Goal: Obtain resource: Obtain resource

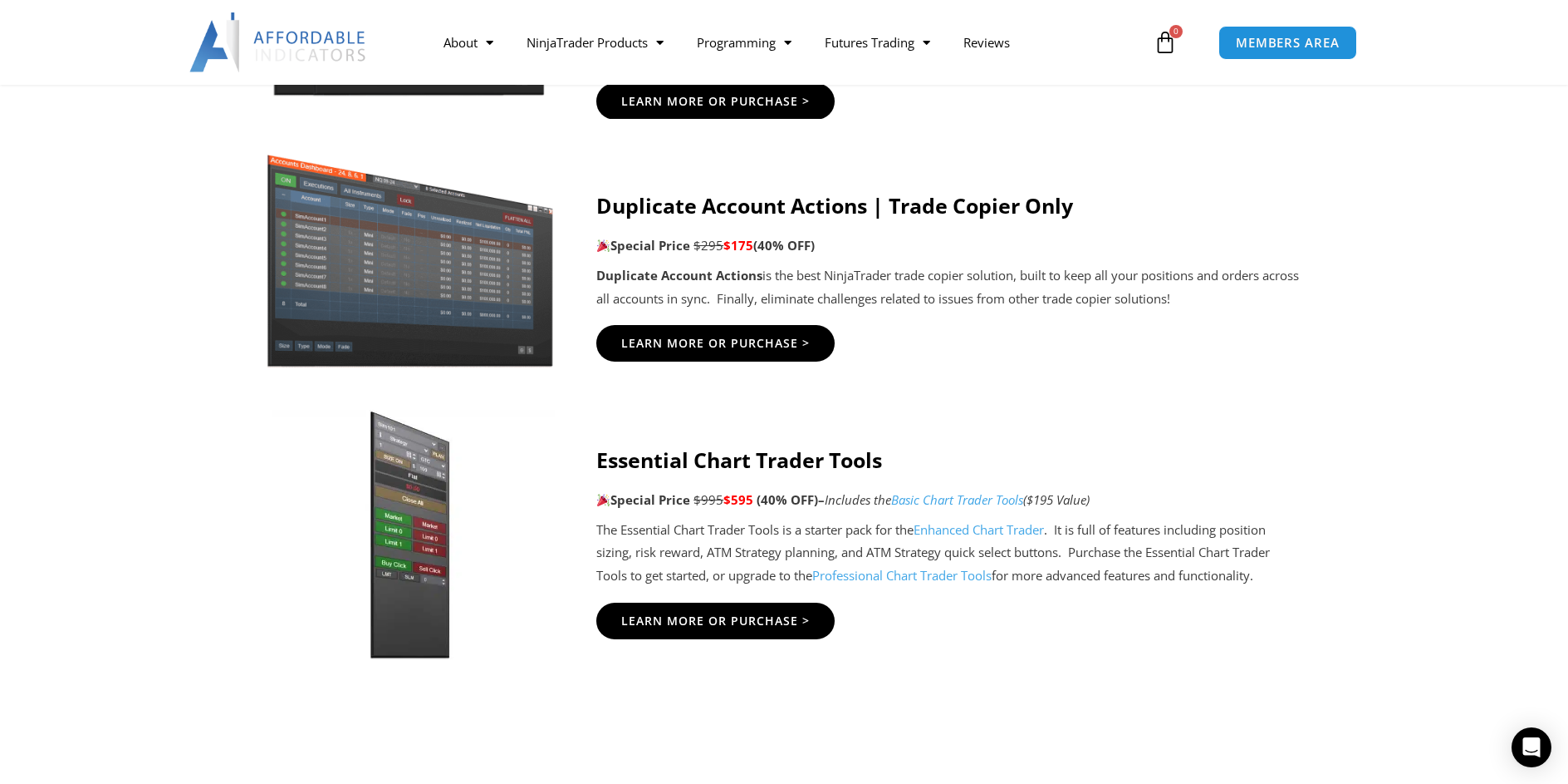
scroll to position [1247, 0]
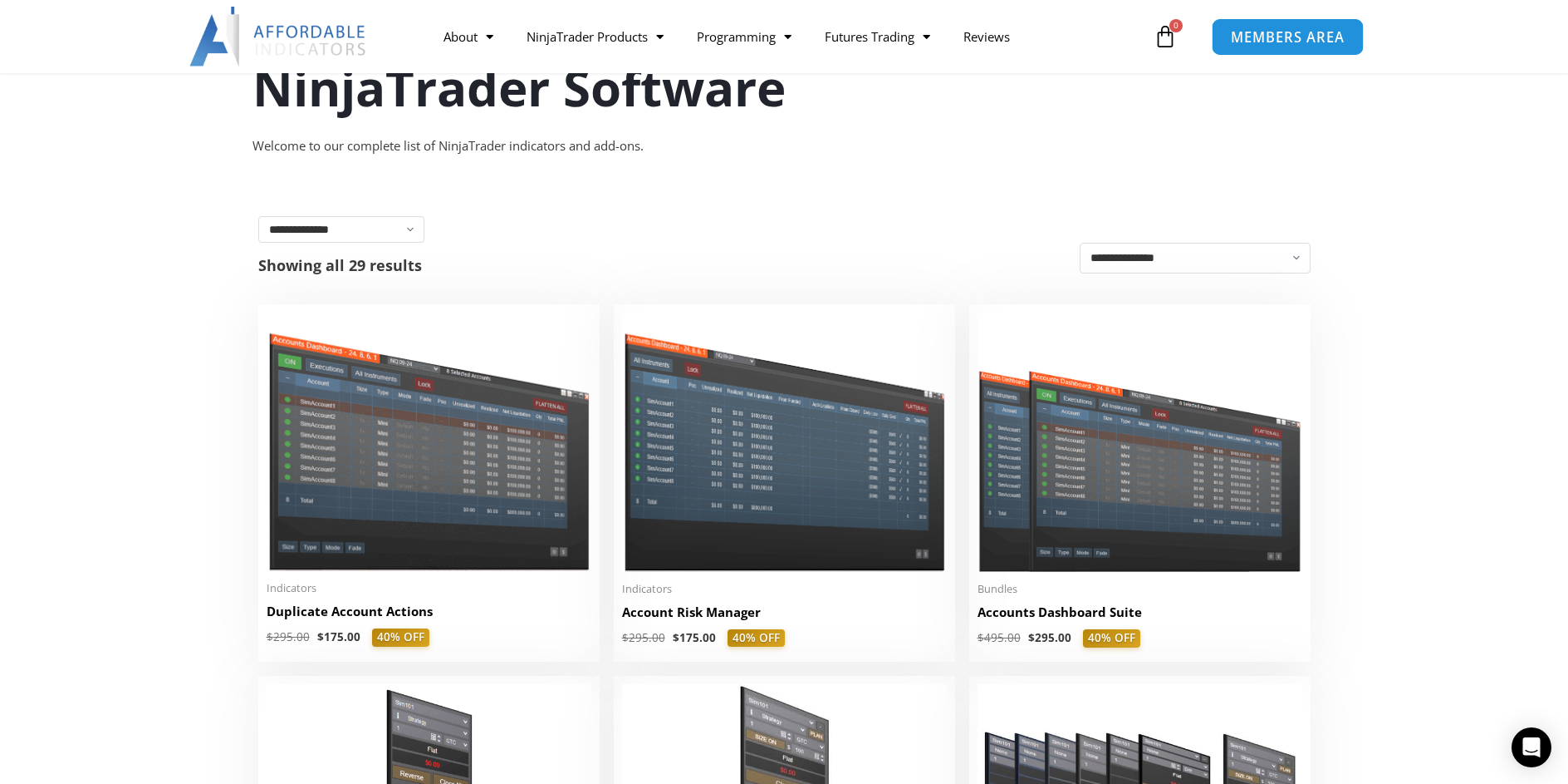
click at [1259, 32] on span "MEMBERS AREA" at bounding box center [1288, 36] width 114 height 14
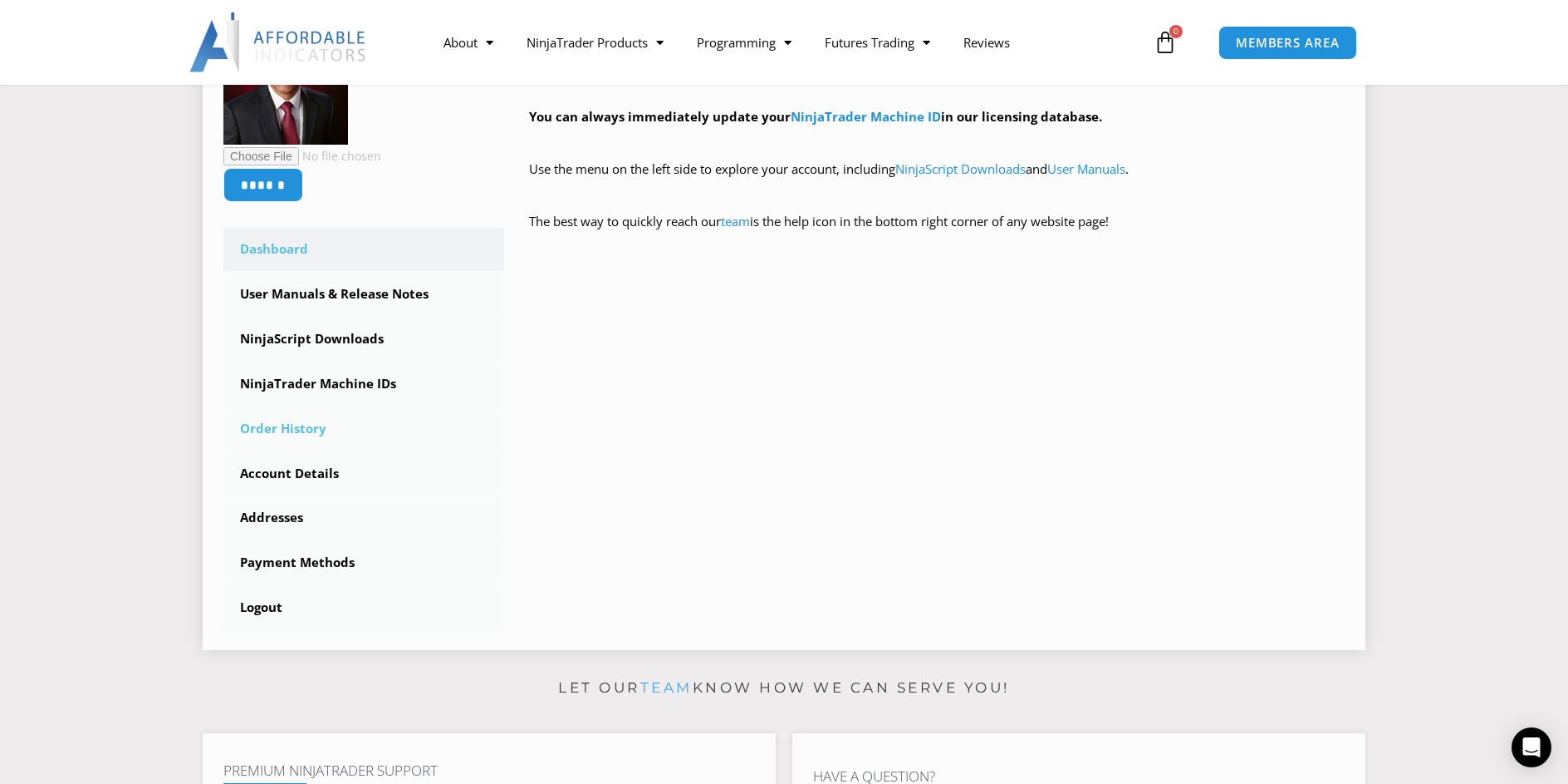
scroll to position [333, 0]
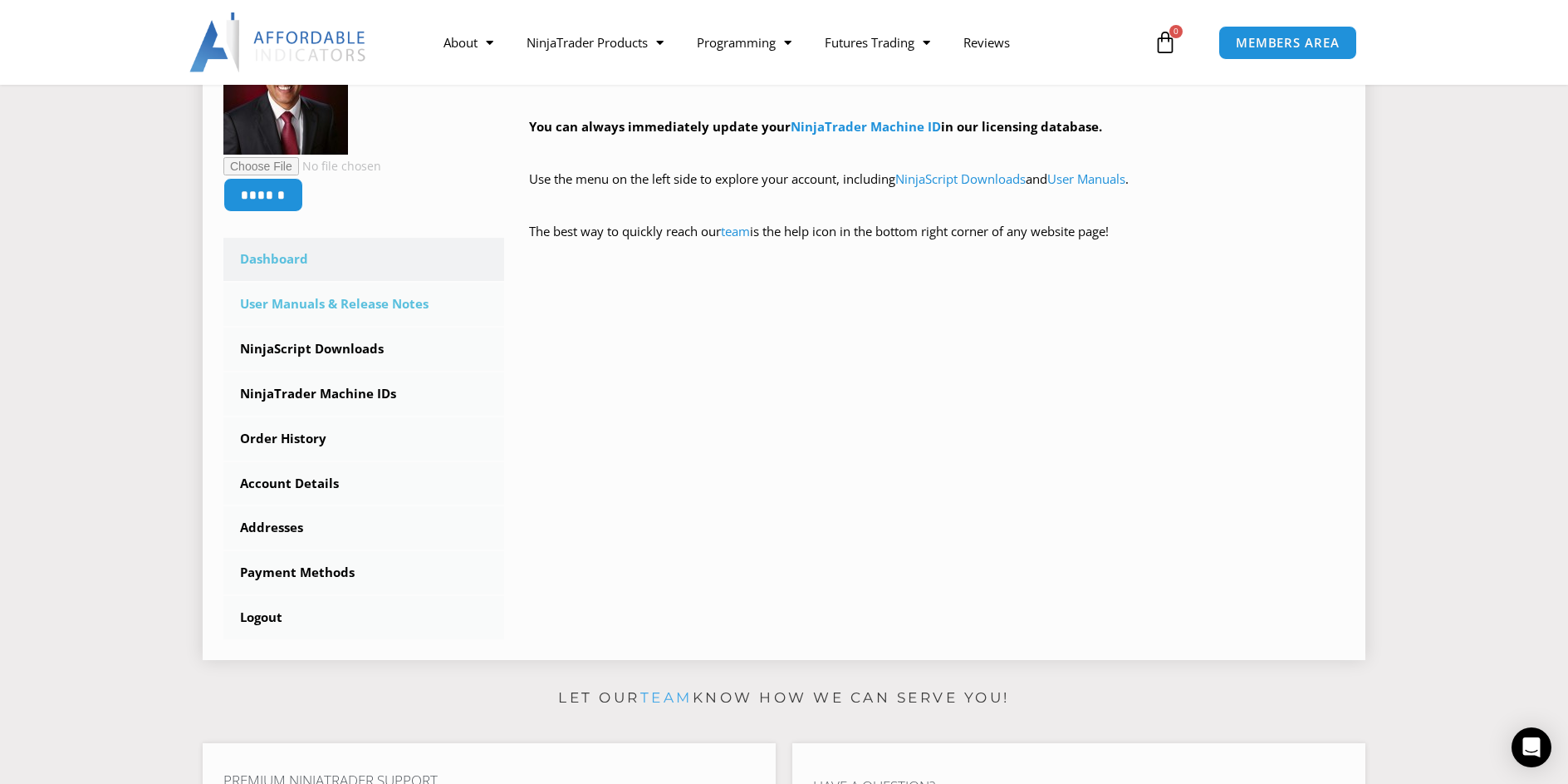
click at [345, 305] on link "User Manuals & Release Notes" at bounding box center [364, 304] width 280 height 43
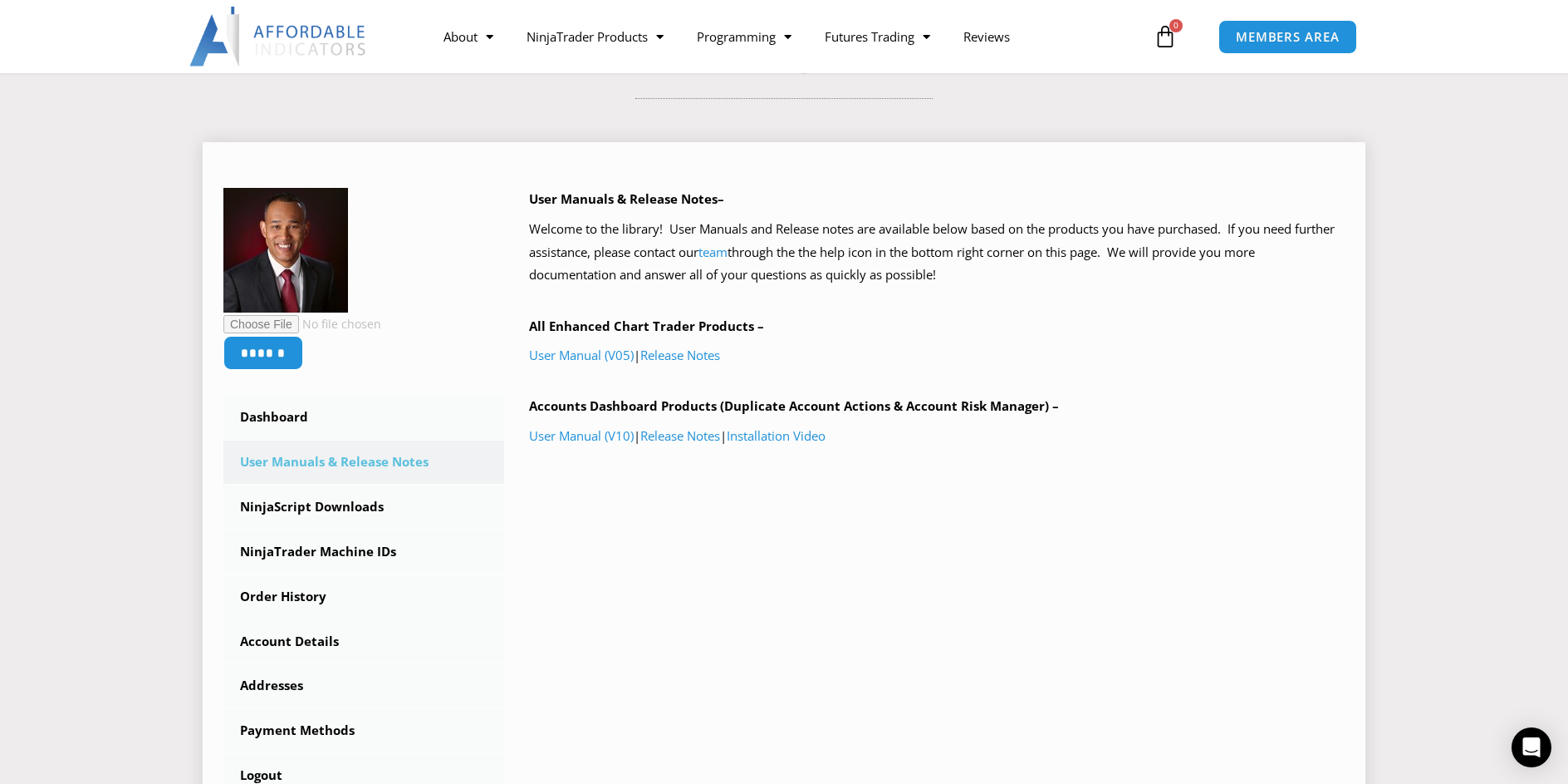
scroll to position [166, 0]
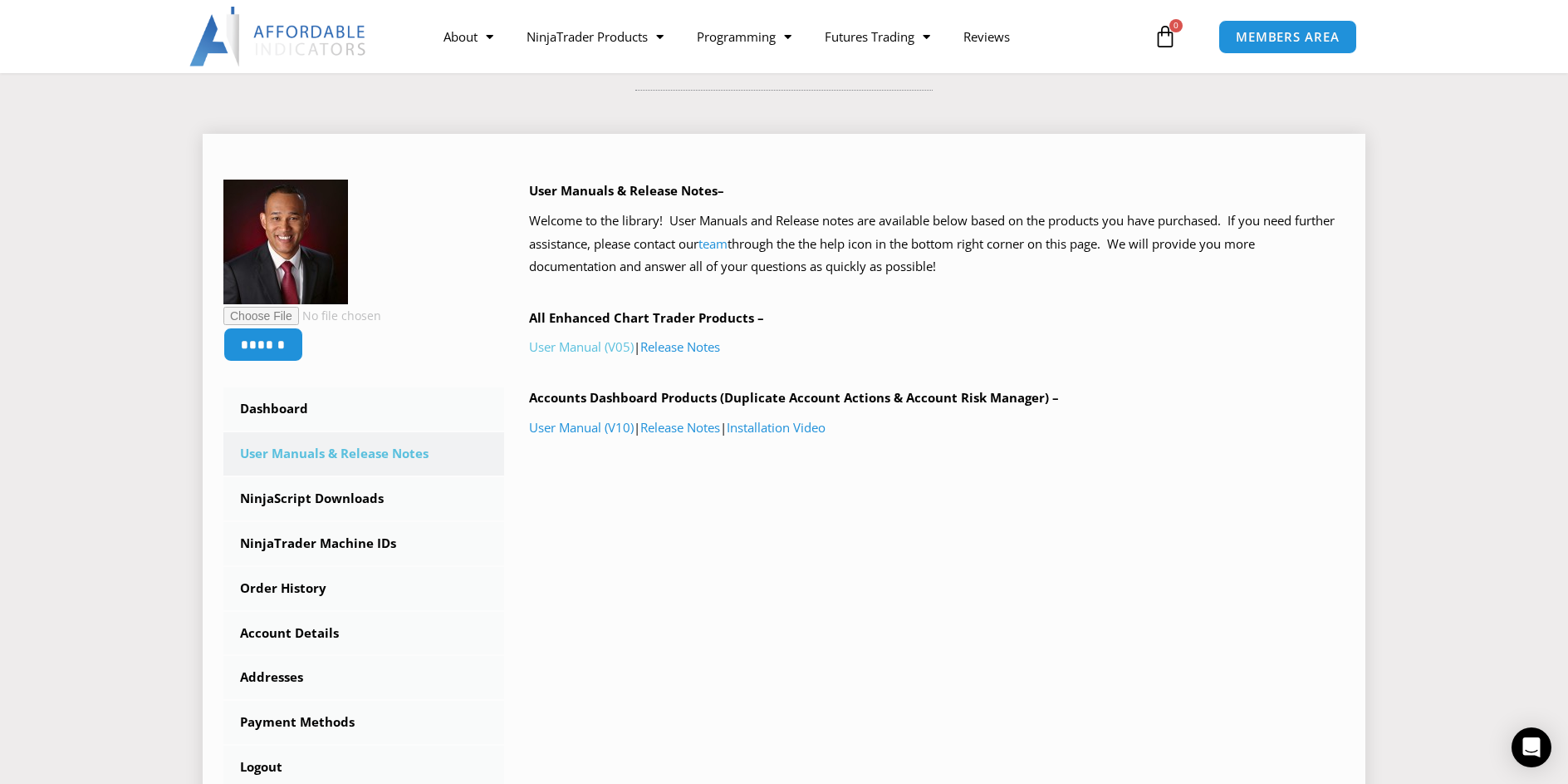
click at [584, 339] on link "User Manual (V05)" at bounding box center [582, 346] width 105 height 17
click at [344, 502] on link "NinjaScript Downloads" at bounding box center [364, 498] width 280 height 43
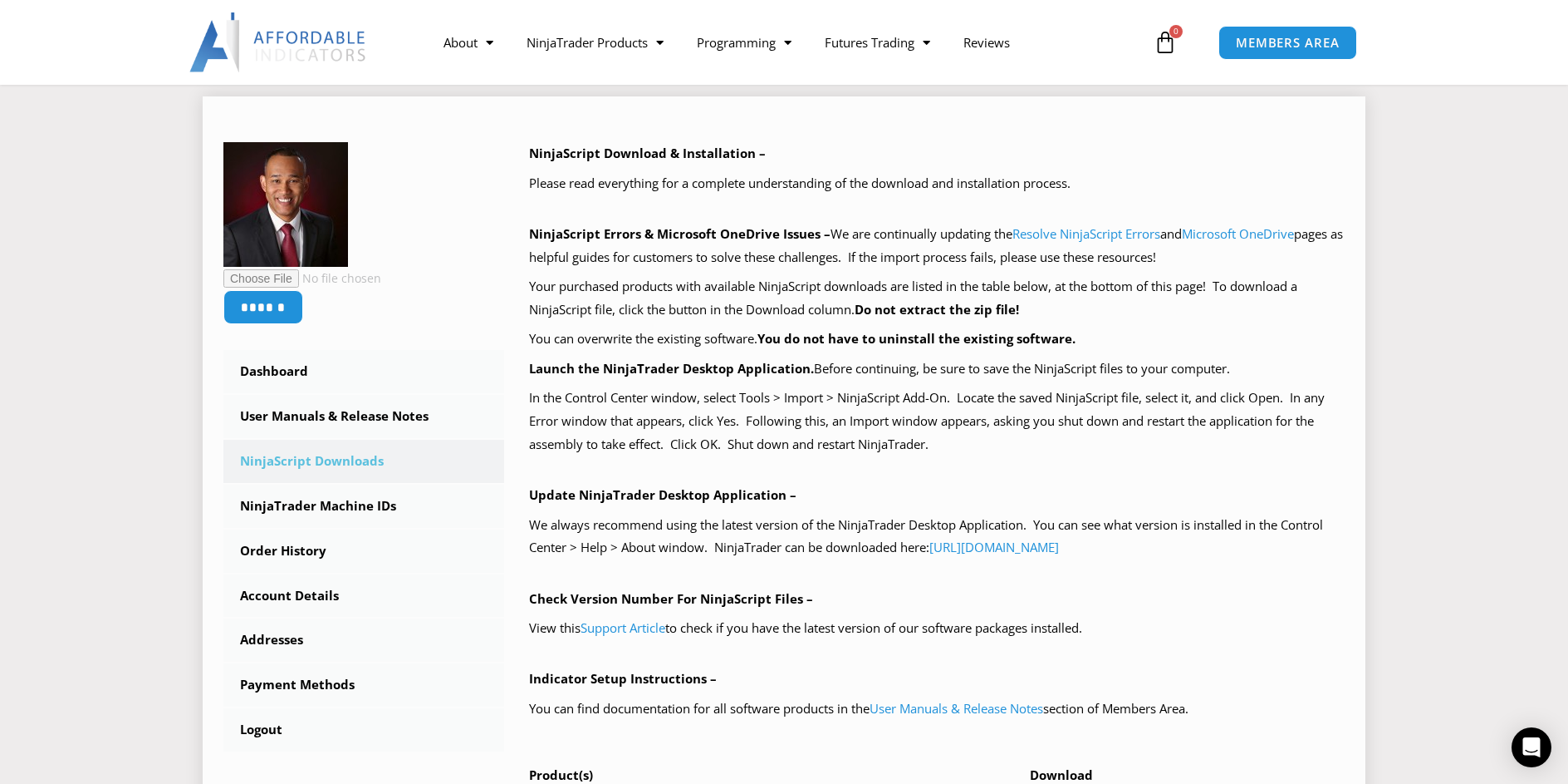
scroll to position [416, 0]
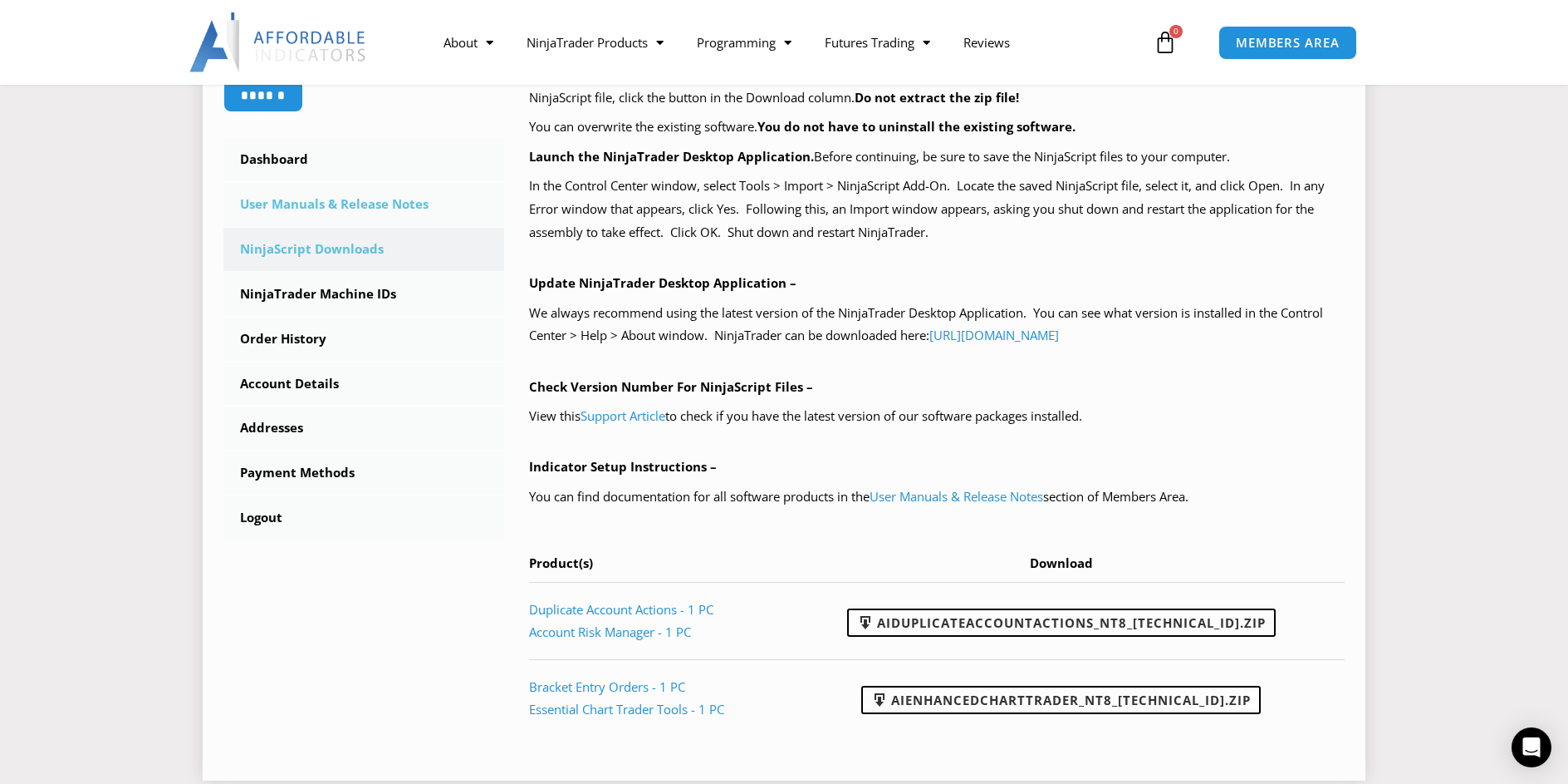
click at [349, 203] on link "User Manuals & Release Notes" at bounding box center [364, 204] width 280 height 43
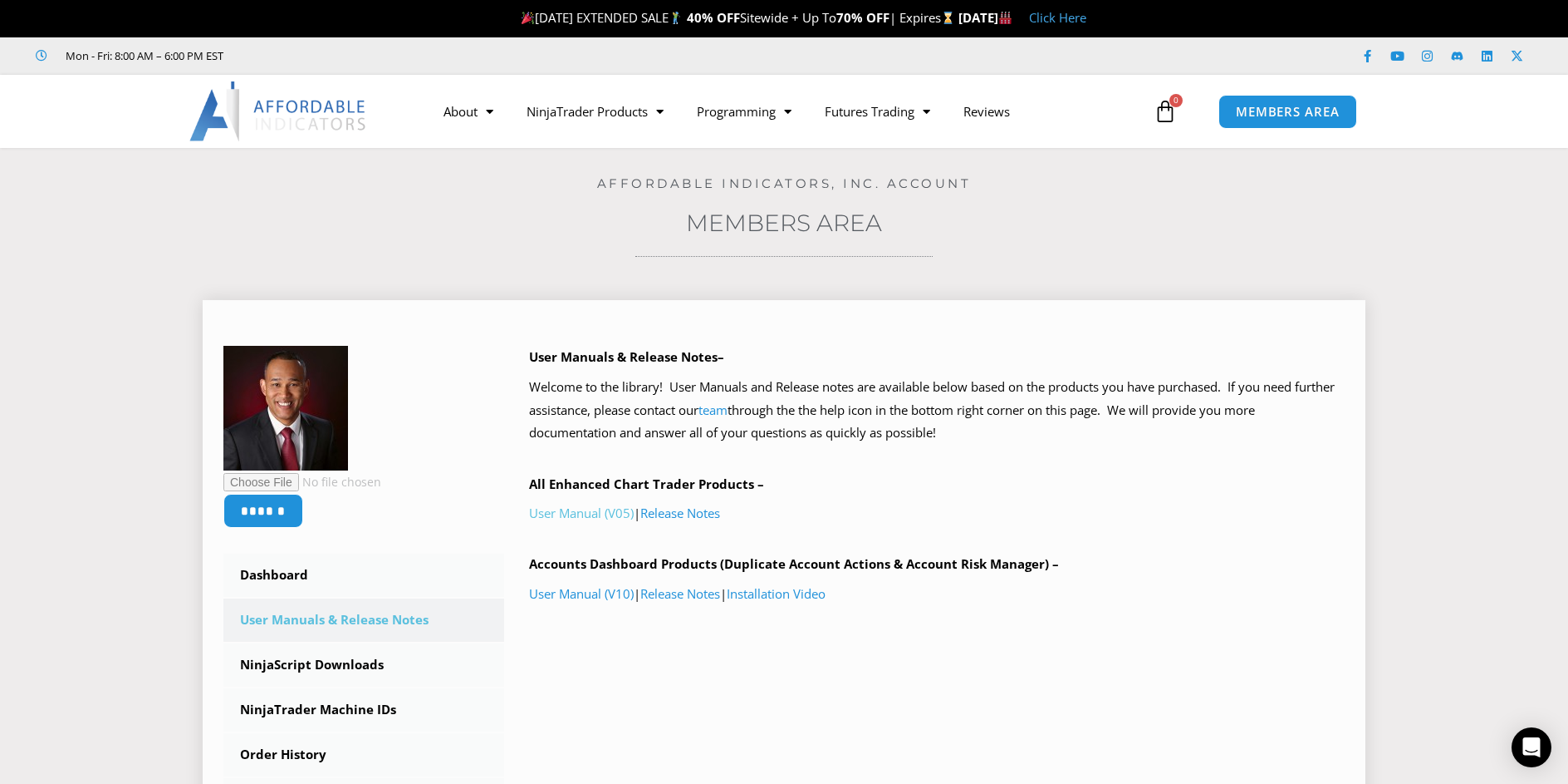
click at [572, 510] on link "User Manual (V05)" at bounding box center [582, 512] width 105 height 17
